Goal: Navigation & Orientation: Find specific page/section

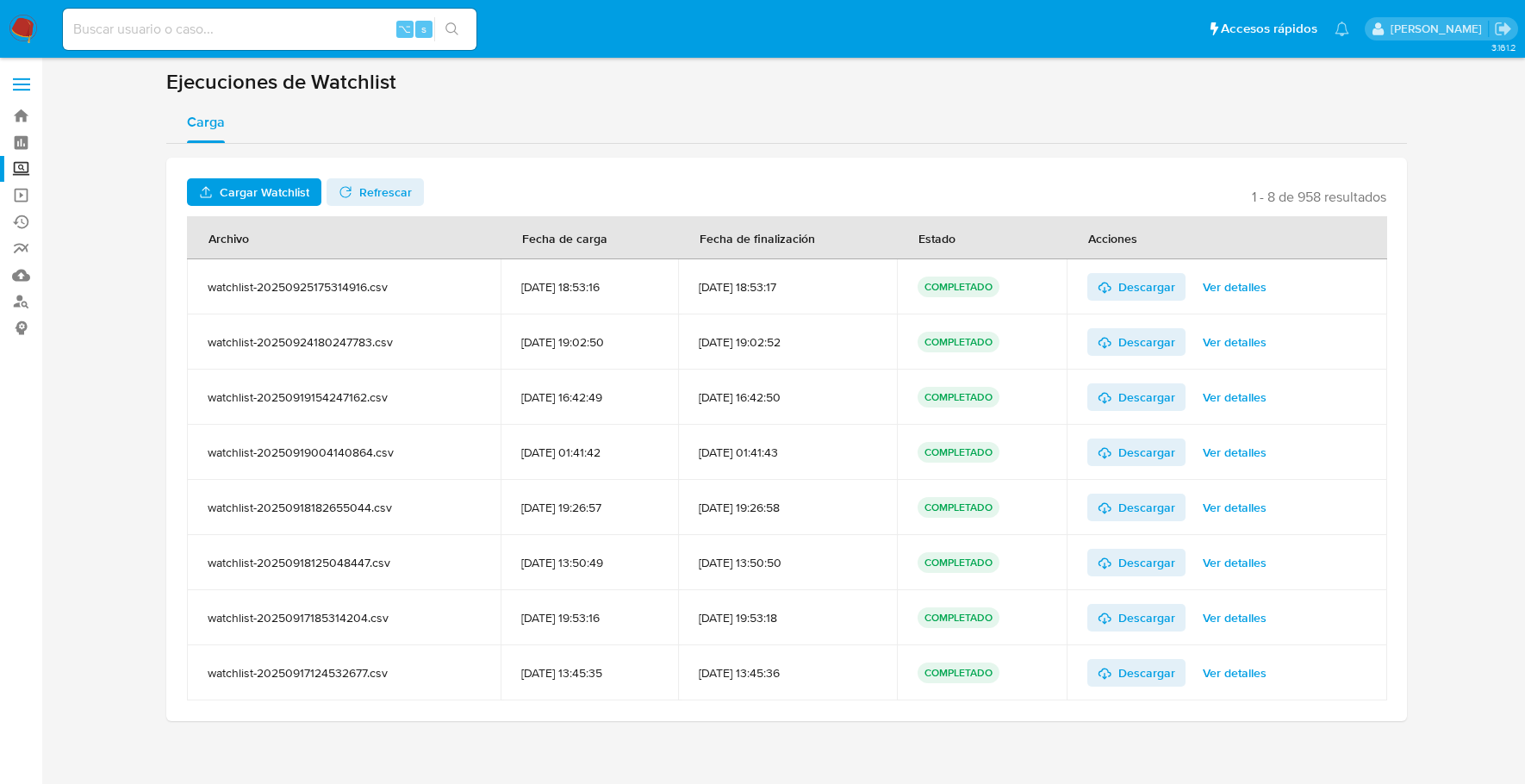
click at [31, 24] on img at bounding box center [23, 30] width 30 height 30
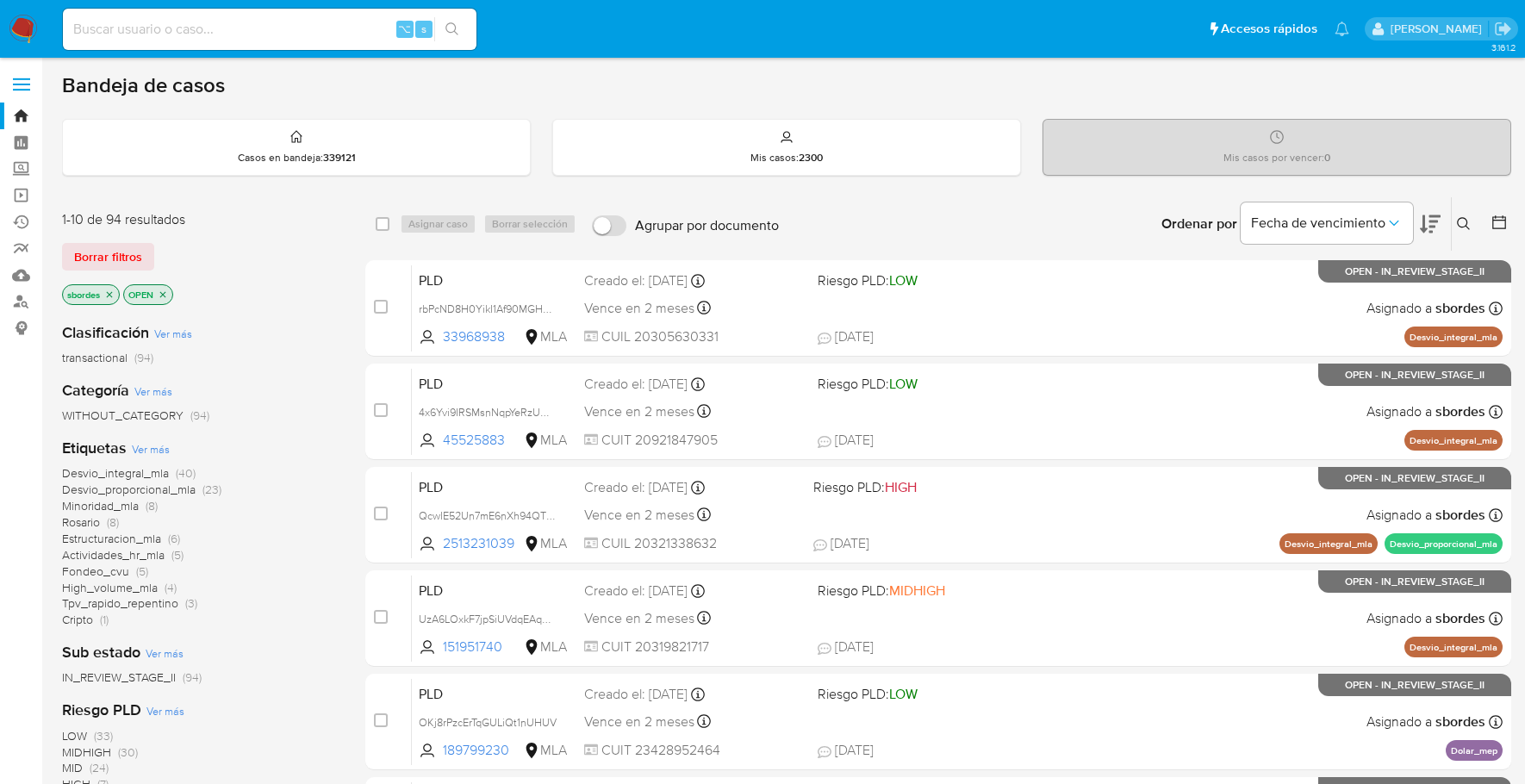
click at [111, 293] on icon "close-filter" at bounding box center [109, 294] width 10 height 10
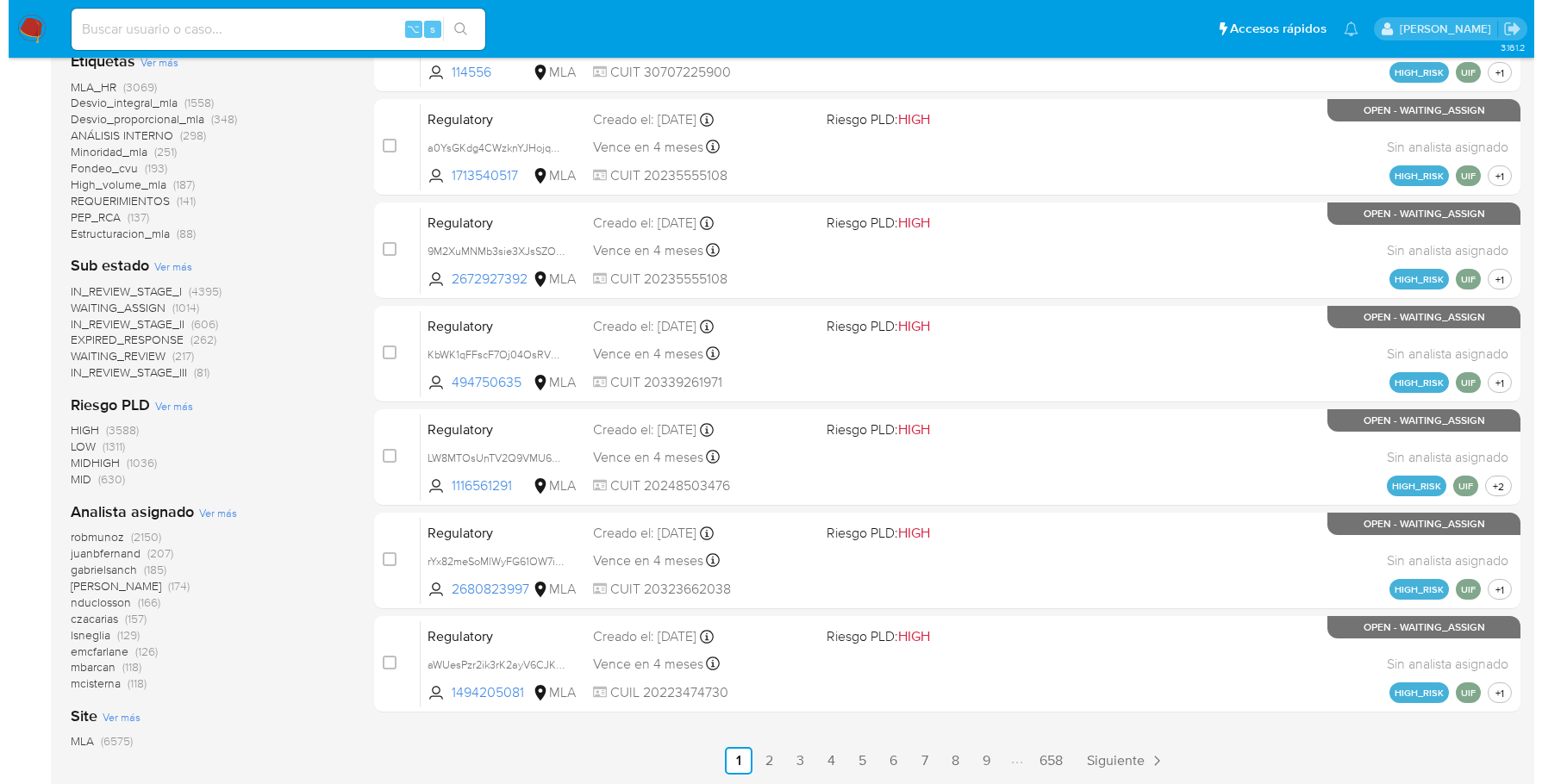
scroll to position [695, 0]
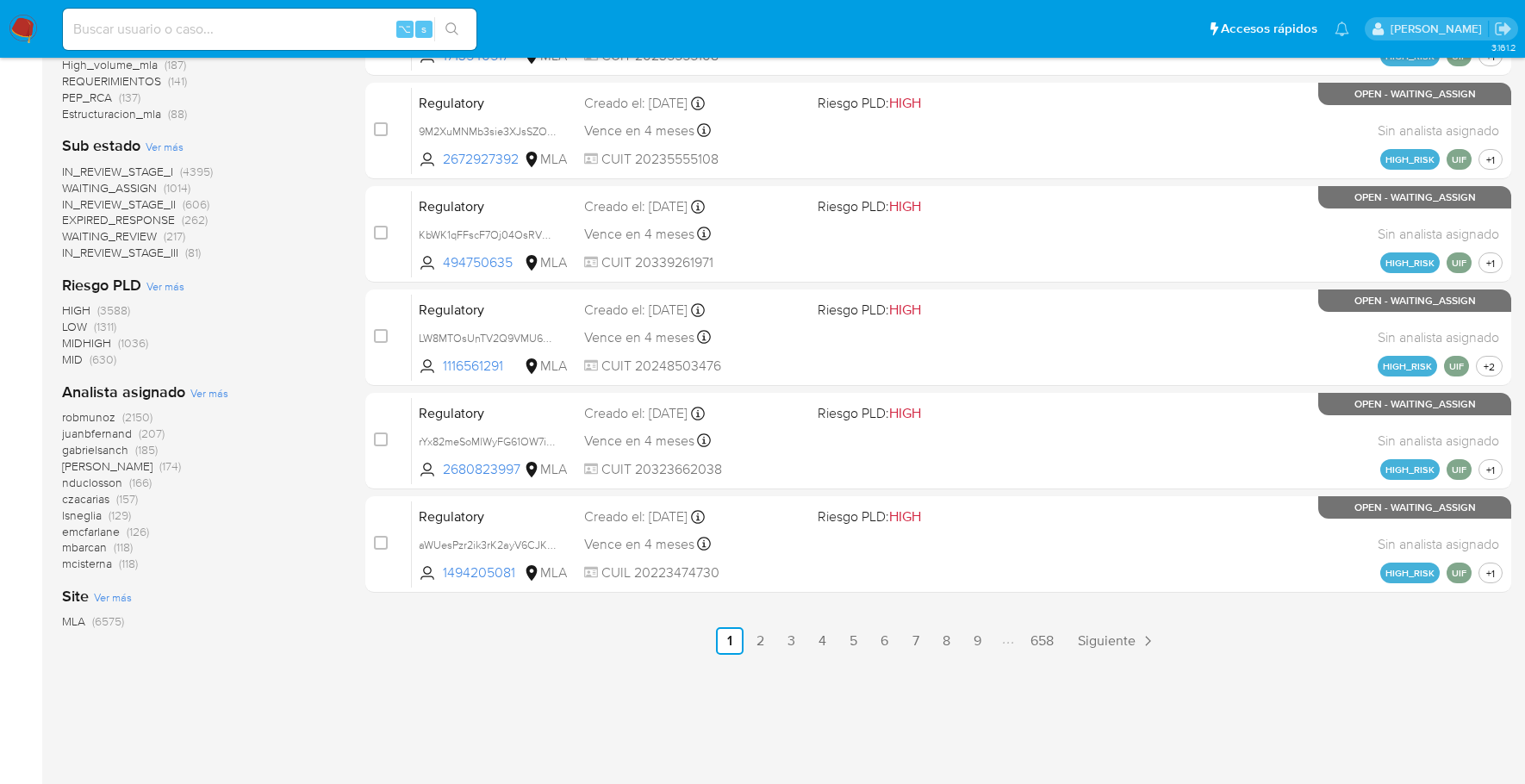
click at [206, 392] on span "Ver más" at bounding box center [209, 392] width 38 height 16
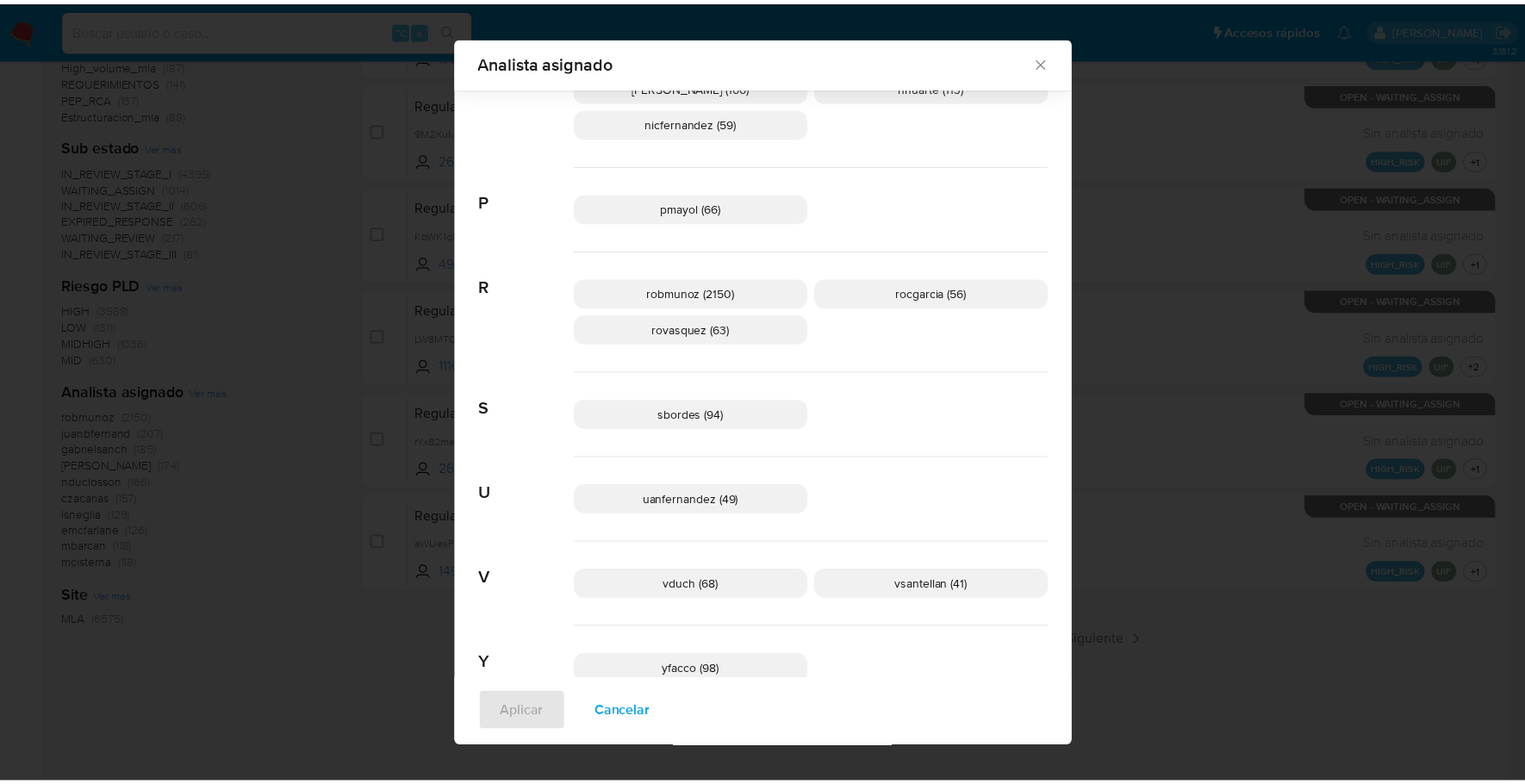
scroll to position [1069, 0]
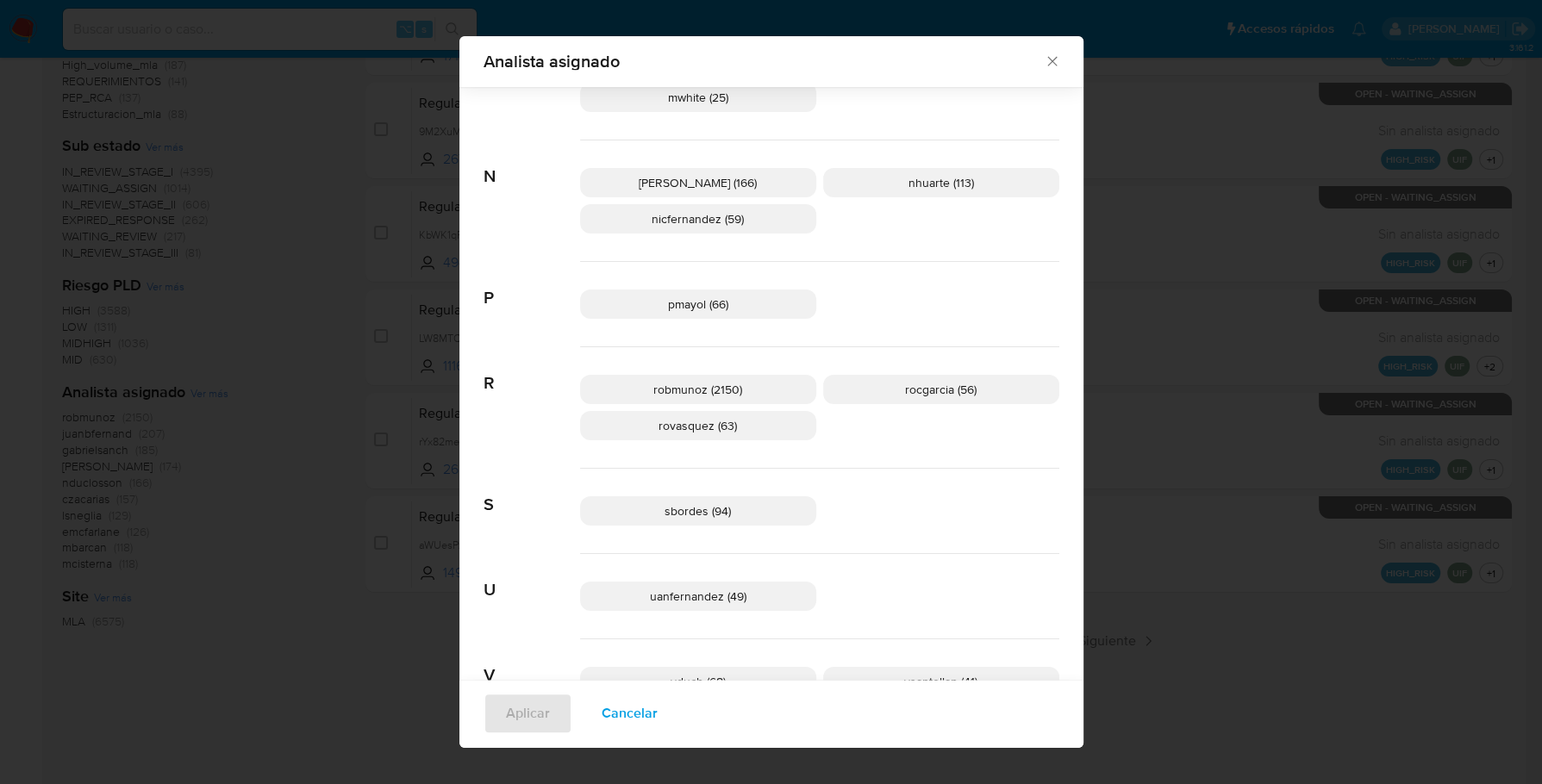
click at [1045, 67] on icon "Cerrar" at bounding box center [1052, 62] width 17 height 17
